Goal: Transaction & Acquisition: Purchase product/service

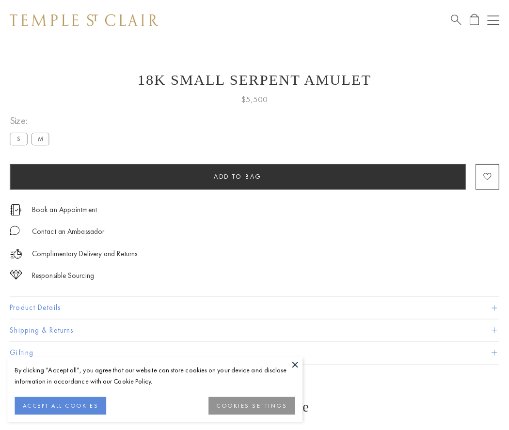
scroll to position [16, 0]
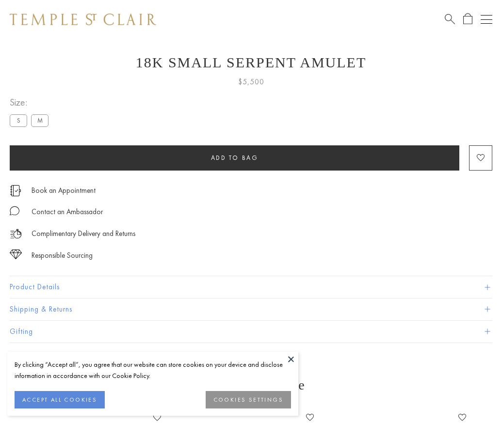
click at [234, 158] on span "Add to bag" at bounding box center [235, 158] width 48 height 8
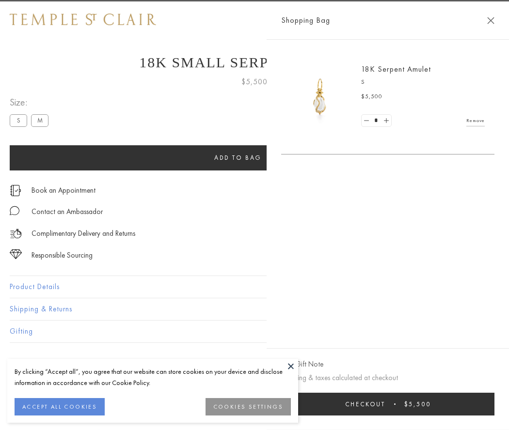
click at [494, 404] on button "Checkout $5,500" at bounding box center [387, 404] width 213 height 23
